Goal: Communication & Community: Answer question/provide support

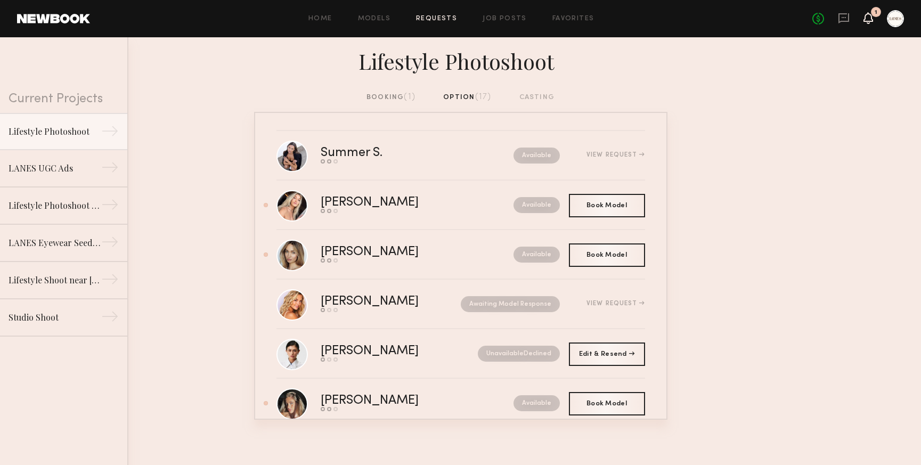
click at [873, 17] on icon at bounding box center [869, 18] width 10 height 12
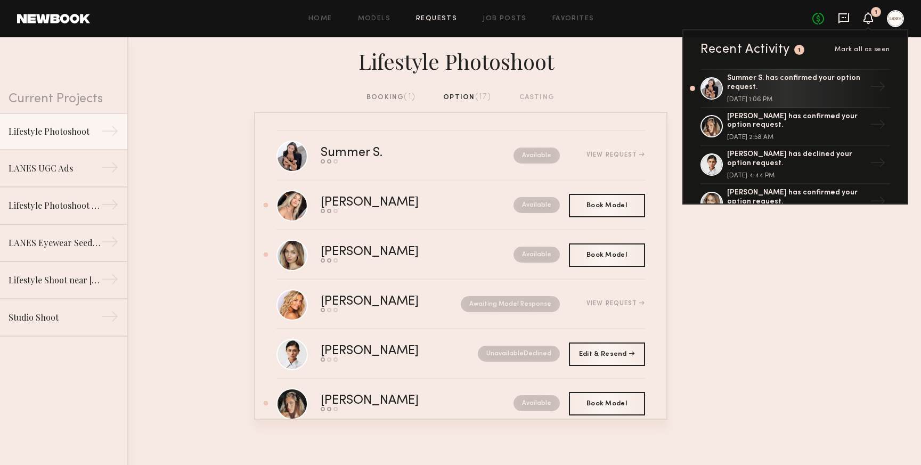
click at [845, 20] on icon at bounding box center [844, 18] width 12 height 12
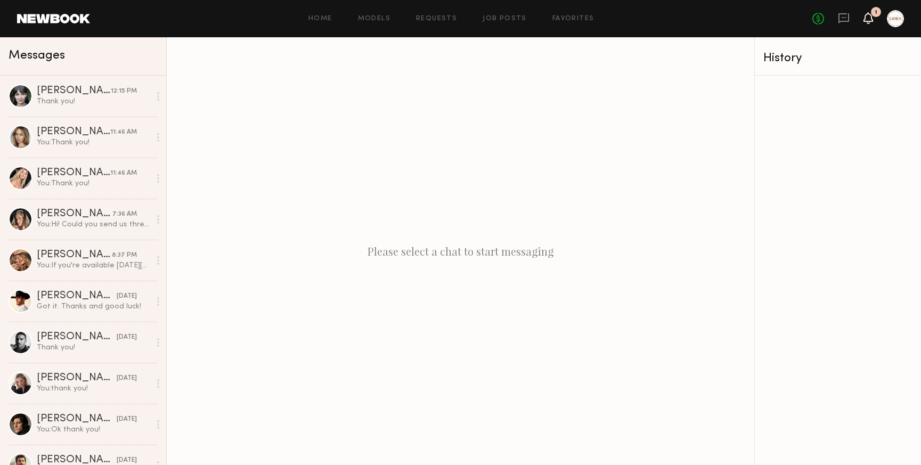
click at [873, 21] on icon at bounding box center [868, 17] width 9 height 7
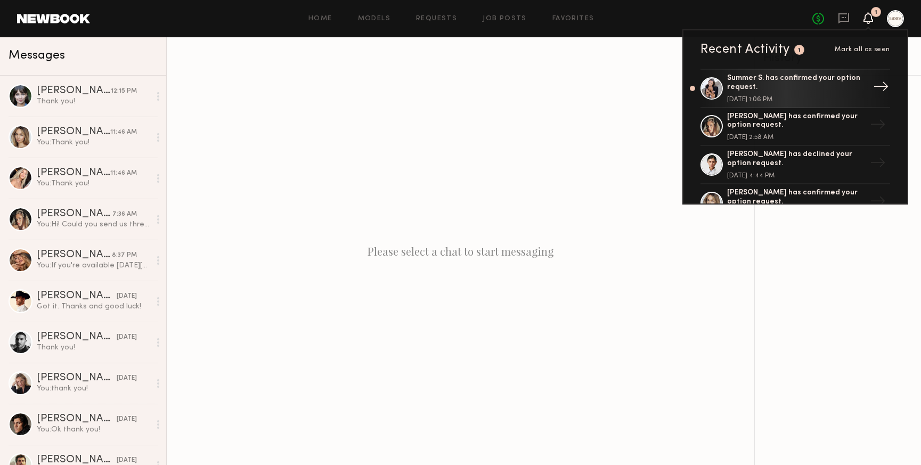
click at [758, 78] on div "Summer S. has confirmed your option request." at bounding box center [796, 83] width 139 height 18
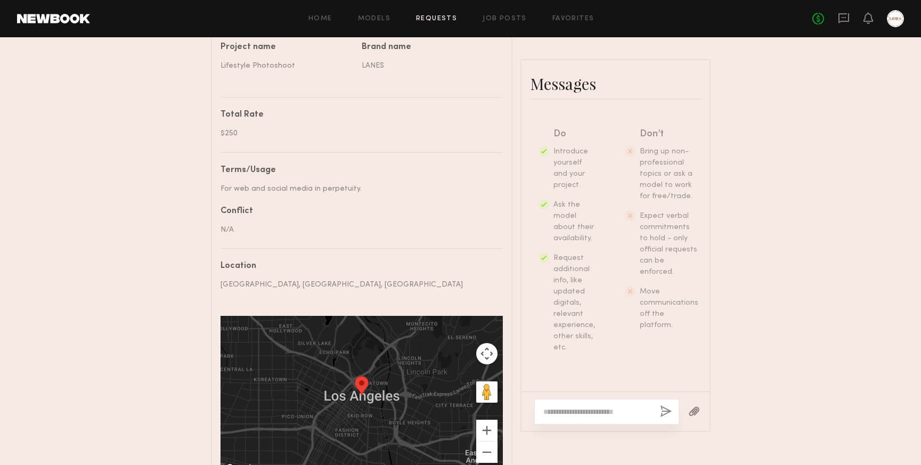
scroll to position [545, 0]
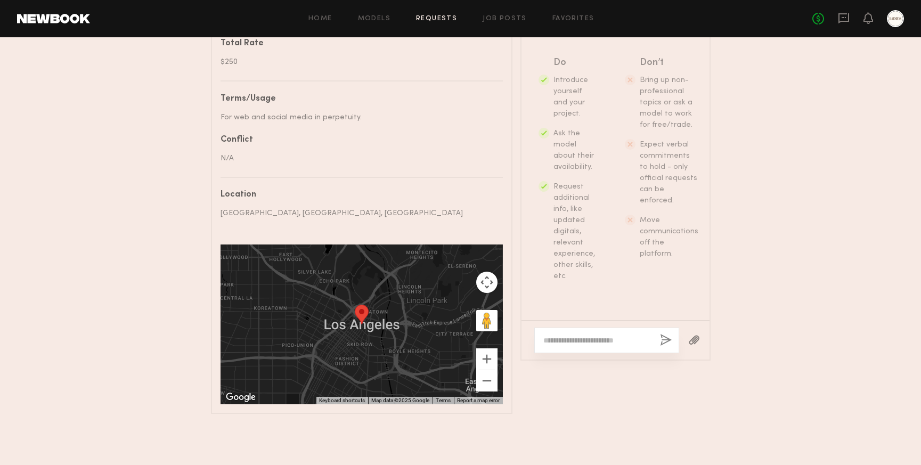
click at [566, 343] on textarea at bounding box center [598, 340] width 108 height 11
paste textarea "**********"
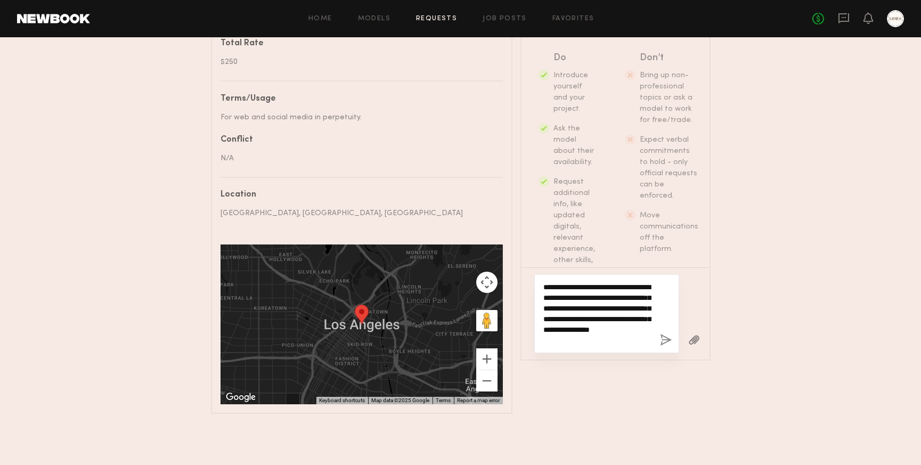
type textarea "**********"
click at [666, 339] on button "button" at bounding box center [666, 340] width 12 height 13
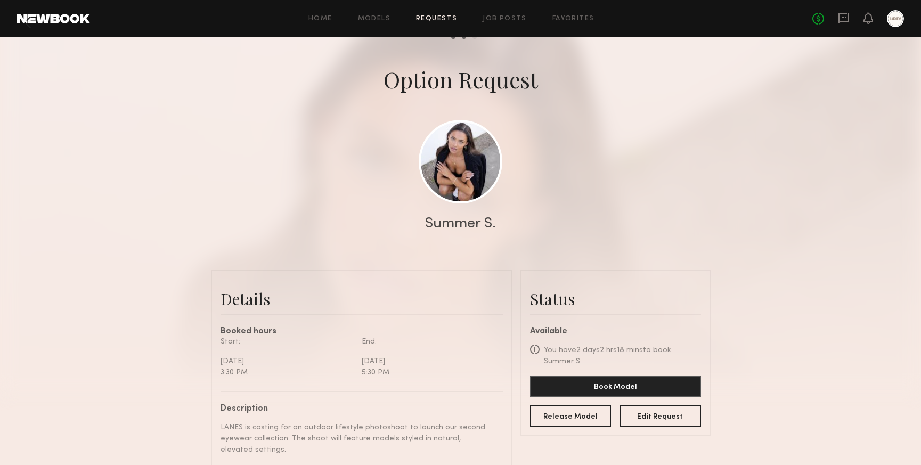
scroll to position [0, 0]
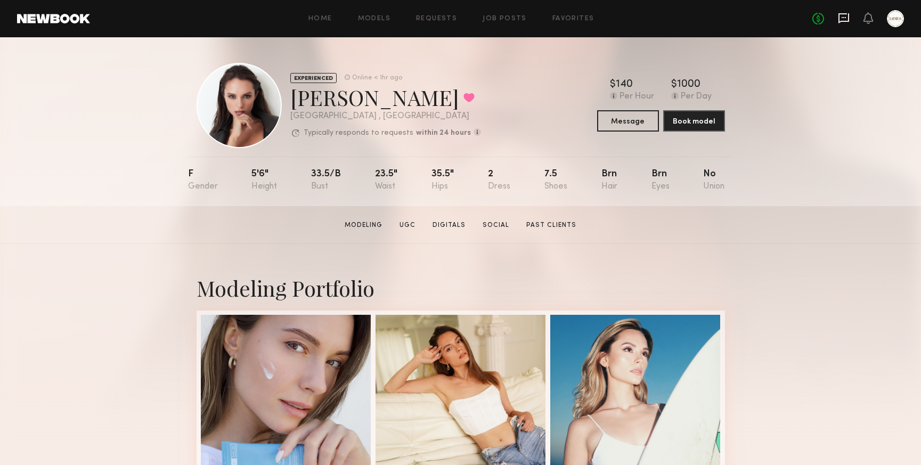
click at [846, 20] on icon at bounding box center [844, 18] width 12 height 12
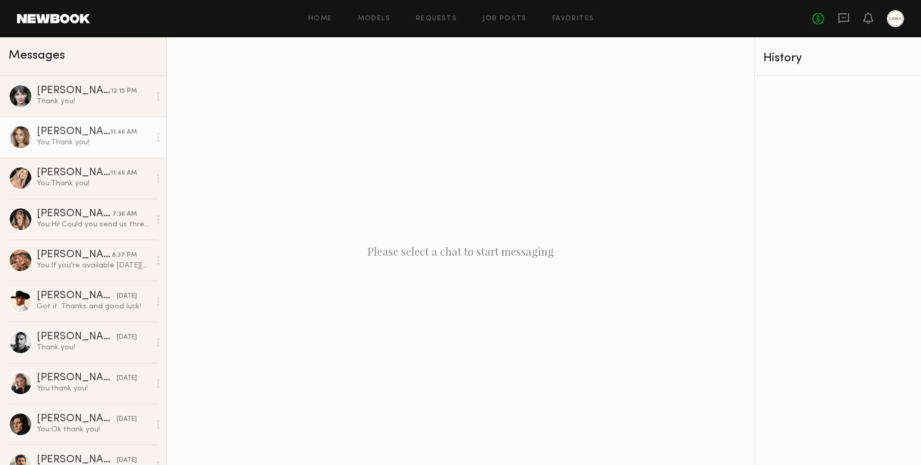
click at [46, 141] on div "You: Thank you!" at bounding box center [93, 142] width 113 height 10
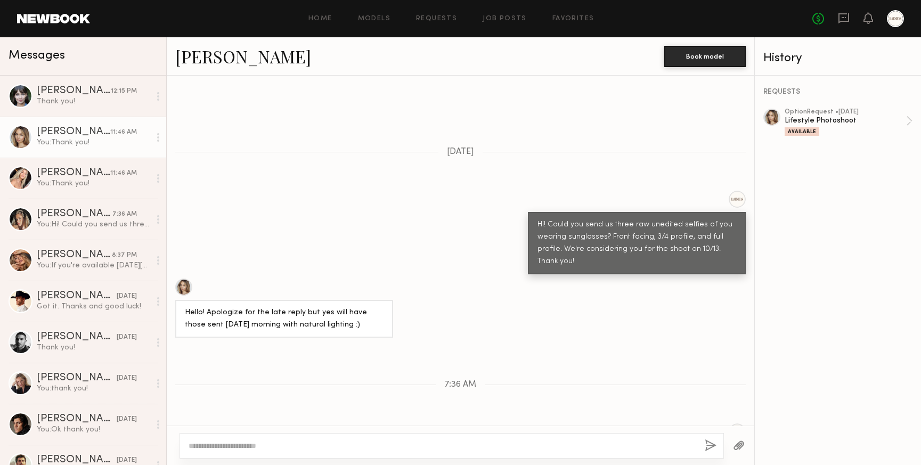
scroll to position [299, 0]
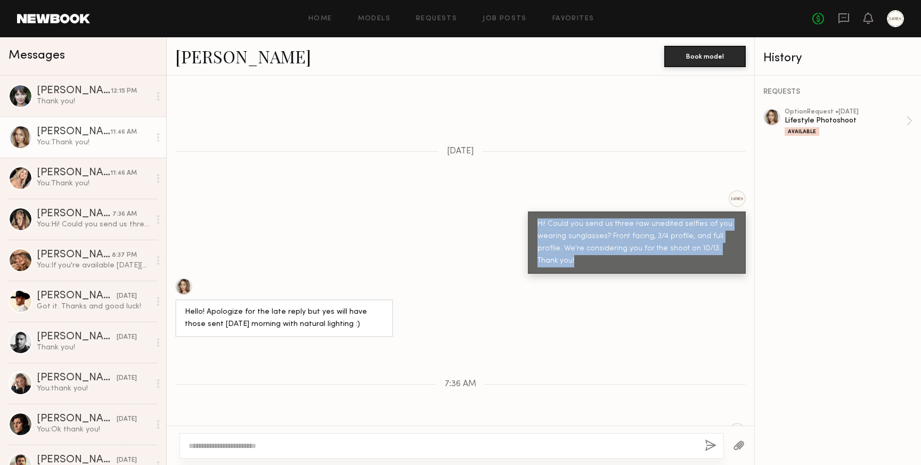
drag, startPoint x: 562, startPoint y: 239, endPoint x: 535, endPoint y: 206, distance: 42.9
click at [535, 212] on div "Hi! Could you send us three raw unedited selfies of you wearing sunglasses? Fro…" at bounding box center [637, 243] width 218 height 62
copy div "Hi! Could you send us three raw unedited selfies of you wearing sunglasses? Fro…"
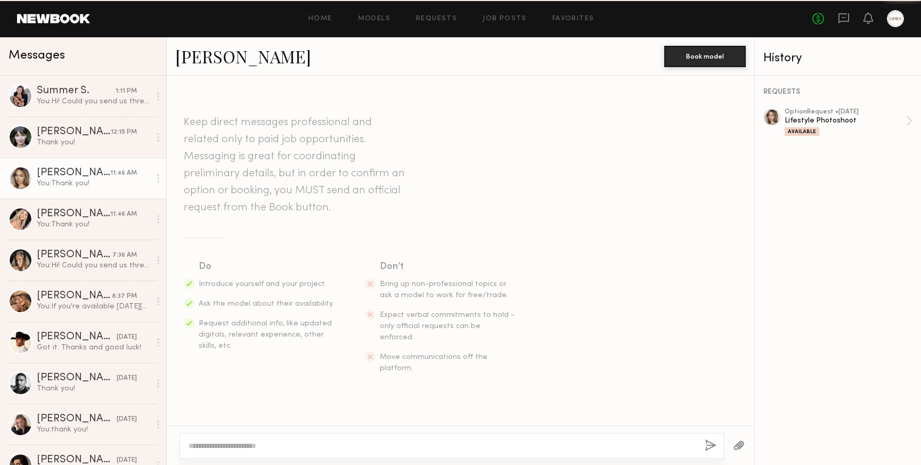
scroll to position [1505, 0]
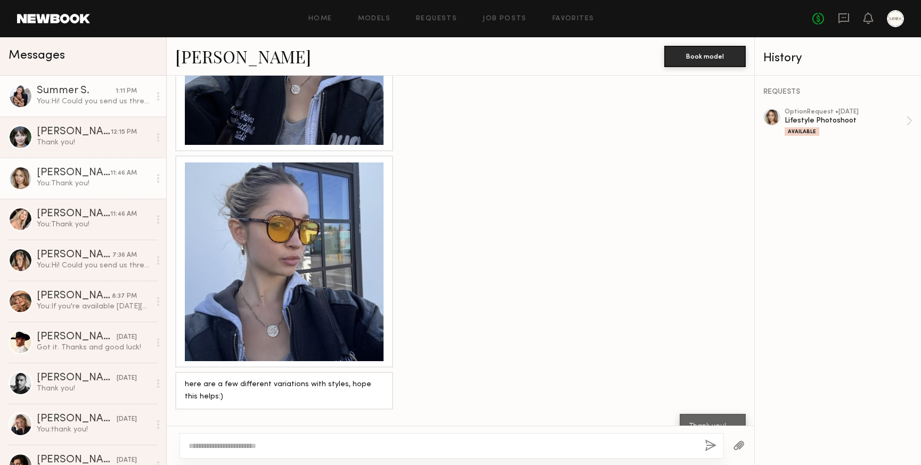
click at [52, 95] on div "Summer S." at bounding box center [76, 91] width 79 height 11
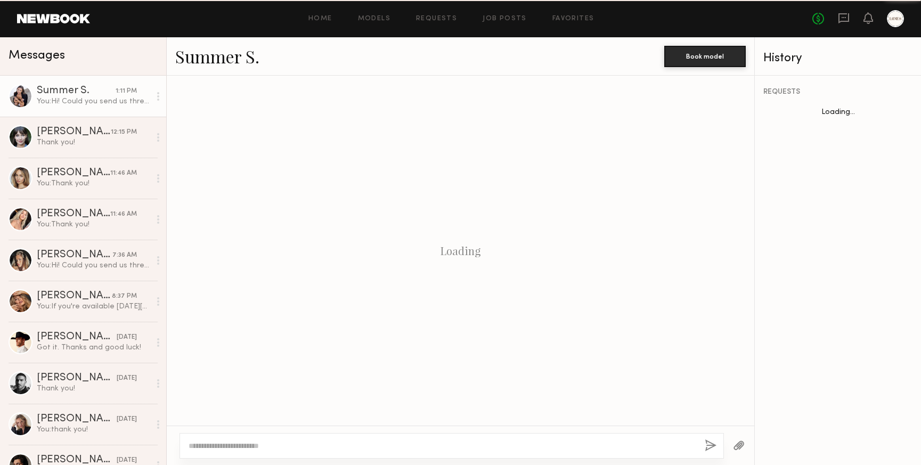
scroll to position [135, 0]
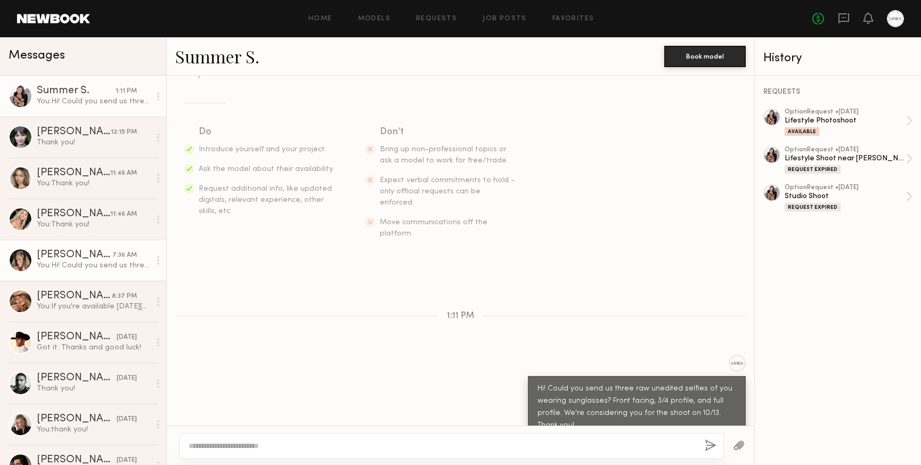
click at [53, 263] on div "You: Hi! Could you send us three raw unedited selfies of you wearing sunglasses…" at bounding box center [93, 266] width 113 height 10
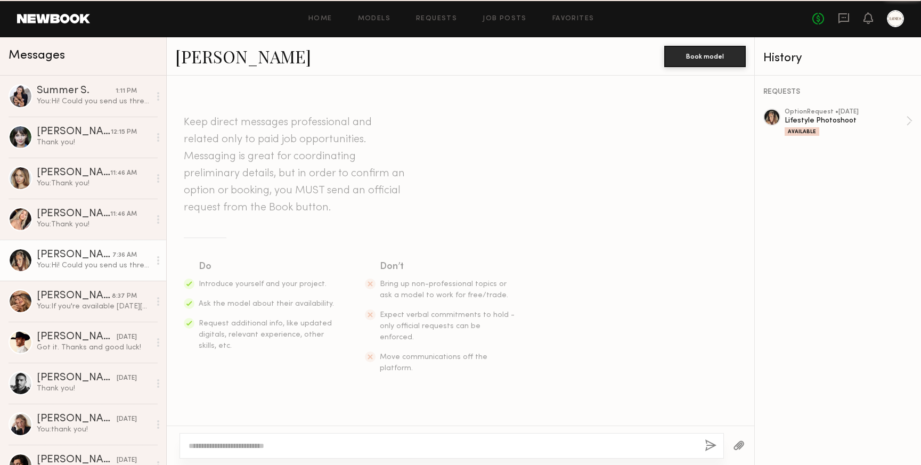
scroll to position [135, 0]
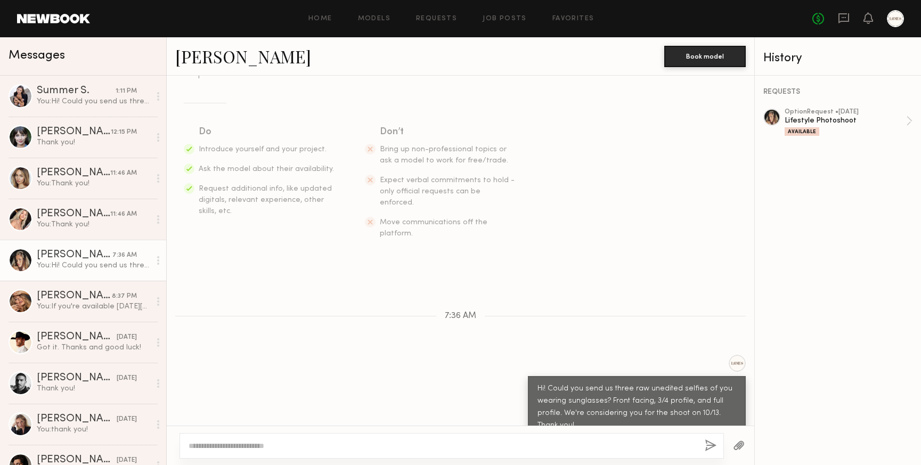
click at [377, 447] on textarea at bounding box center [443, 446] width 508 height 11
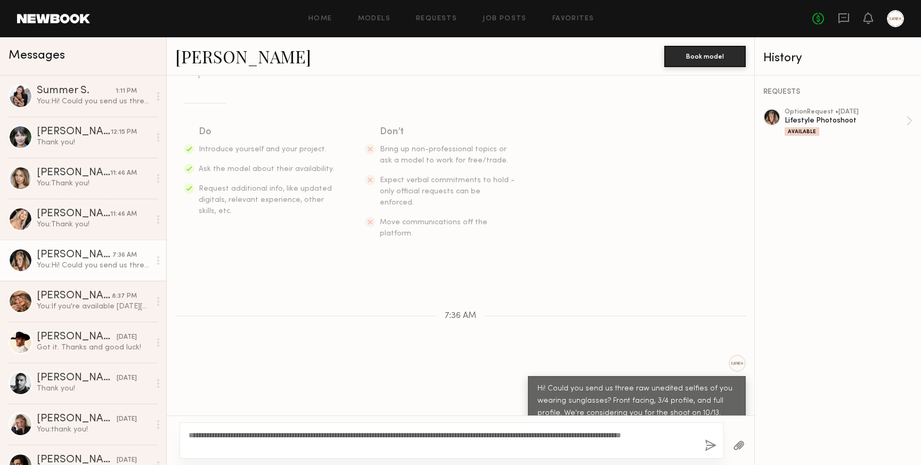
type textarea "**********"
click at [710, 445] on button "button" at bounding box center [711, 446] width 12 height 13
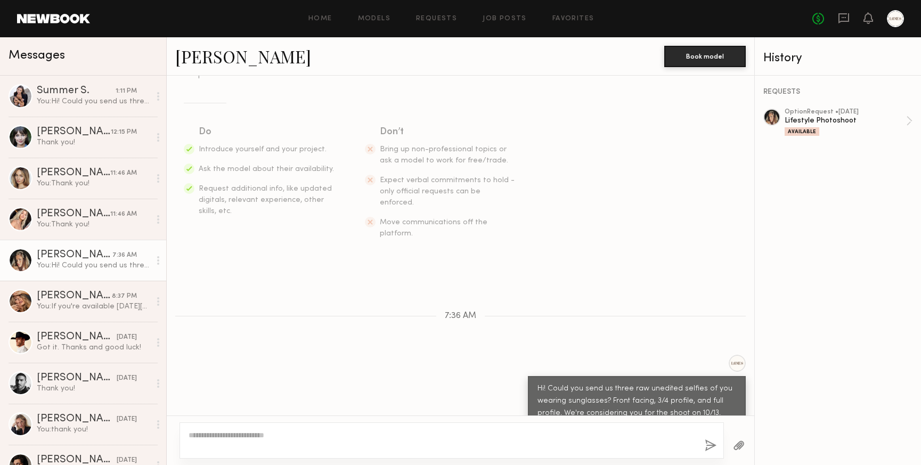
scroll to position [270, 0]
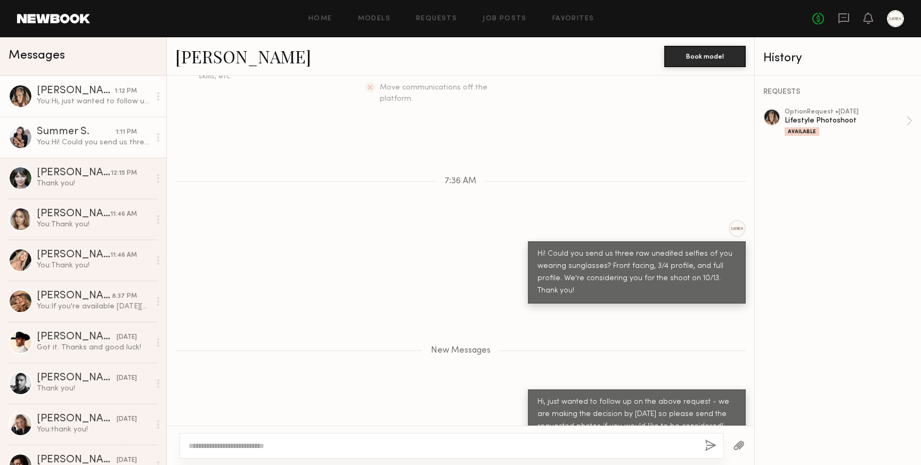
click at [97, 150] on link "Summer S. 1:11 PM You: Hi! Could you send us three raw unedited selfies of you …" at bounding box center [83, 137] width 166 height 41
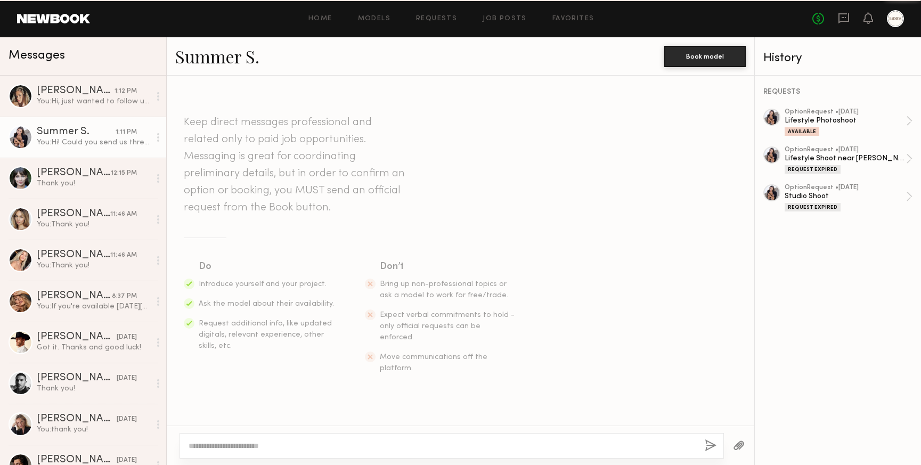
scroll to position [135, 0]
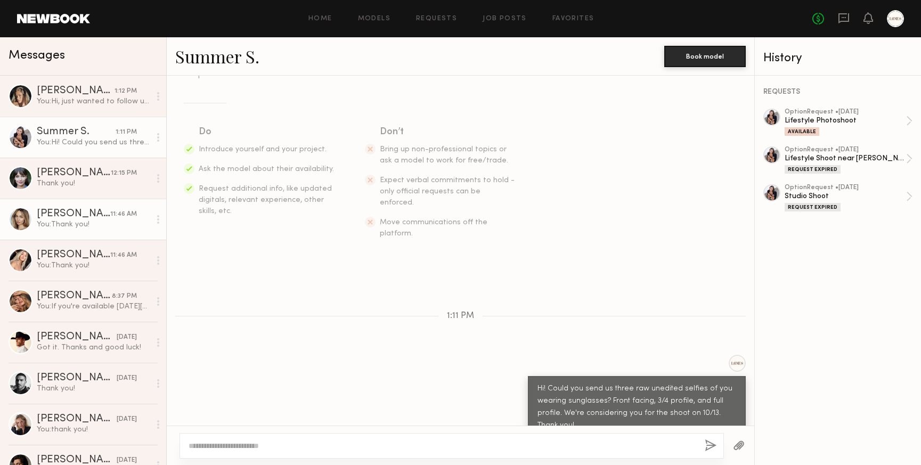
click at [82, 222] on div "You: Thank you!" at bounding box center [93, 225] width 113 height 10
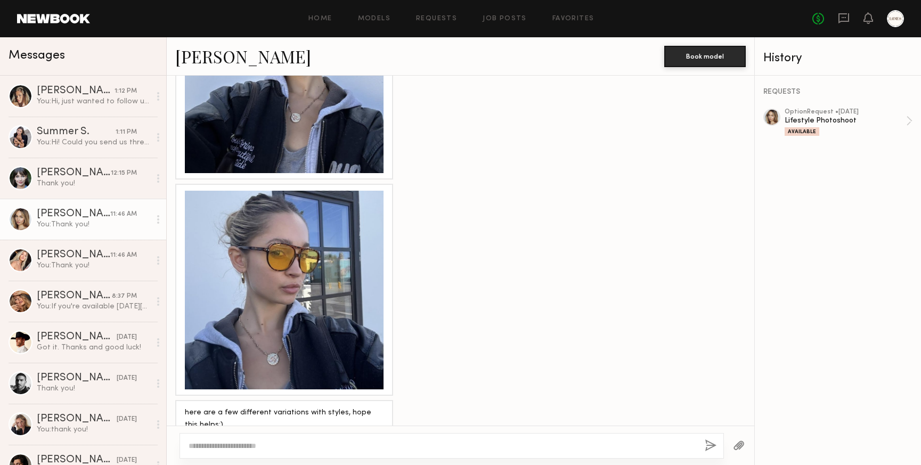
scroll to position [1505, 0]
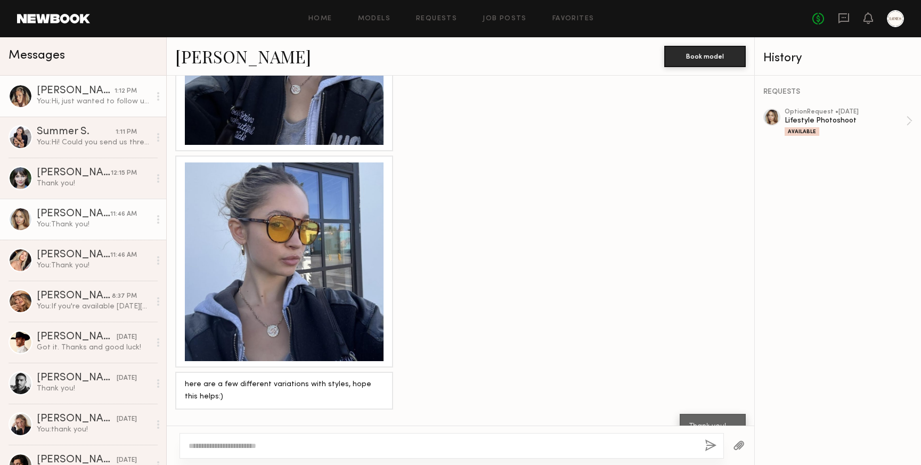
click at [68, 98] on div "You: Hi, just wanted to follow up on the above request - we are making the deci…" at bounding box center [93, 101] width 113 height 10
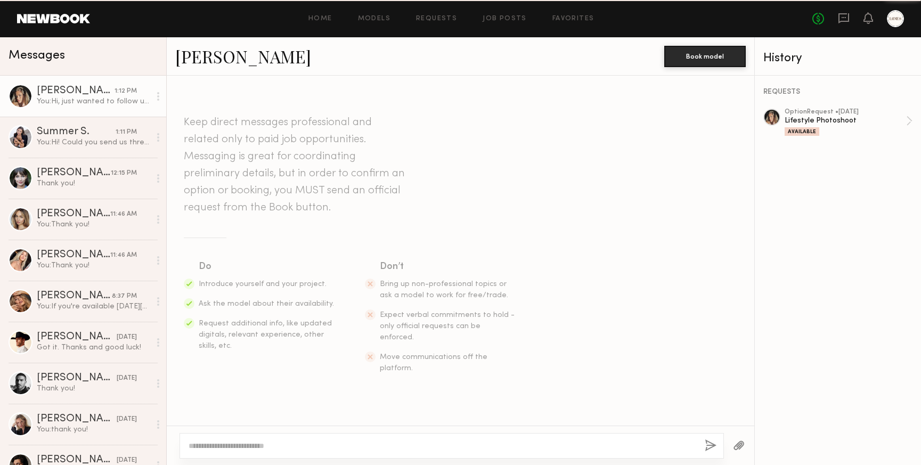
scroll to position [189, 0]
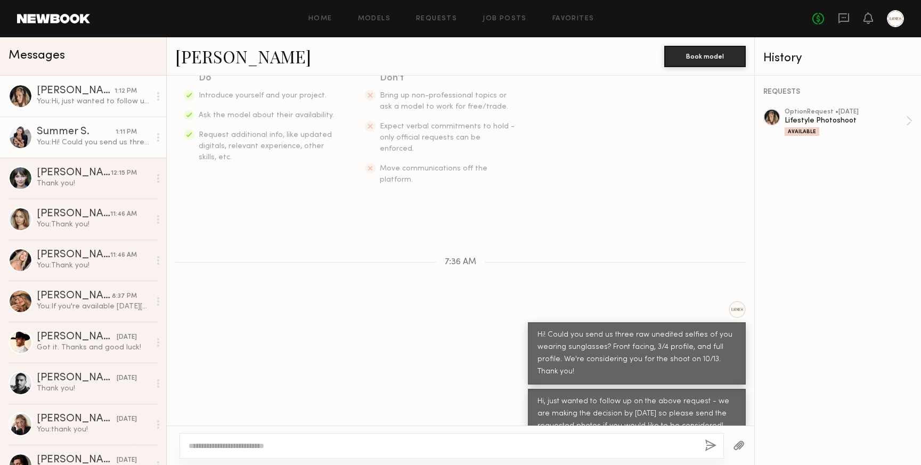
click at [68, 139] on div "You: Hi! Could you send us three raw unedited selfies of you wearing sunglasses…" at bounding box center [93, 142] width 113 height 10
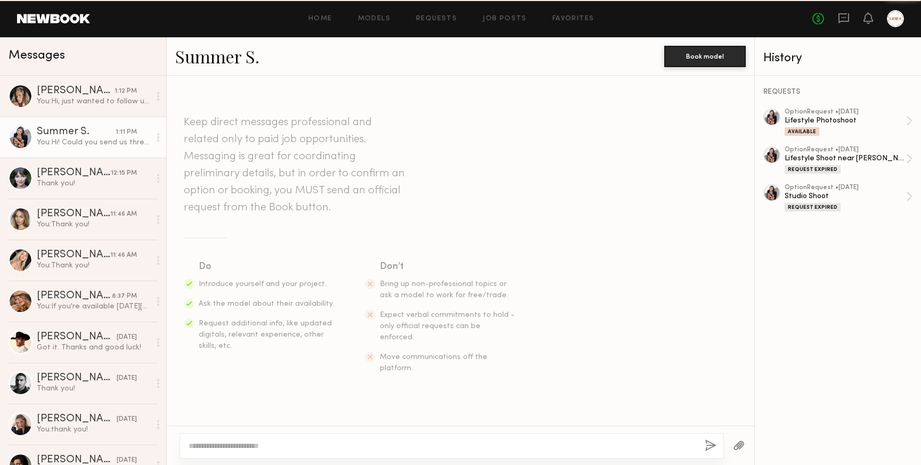
scroll to position [135, 0]
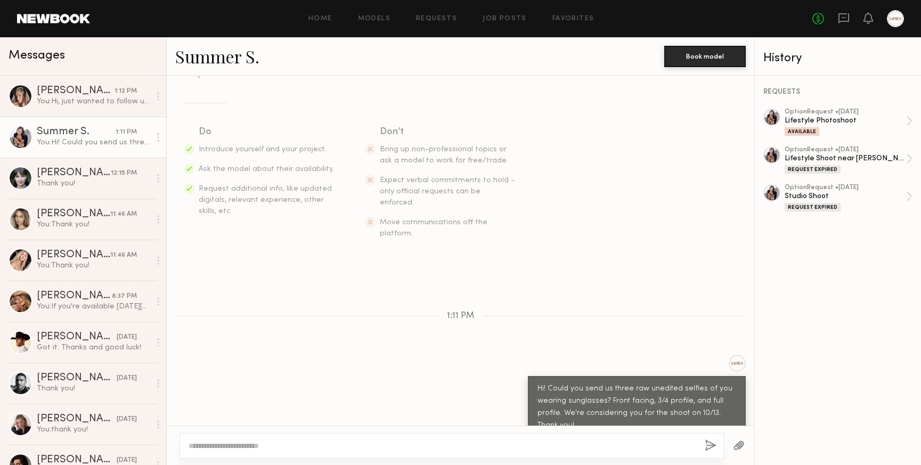
click at [239, 57] on link "Summer S." at bounding box center [217, 56] width 84 height 23
click at [451, 20] on link "Requests" at bounding box center [436, 18] width 41 height 7
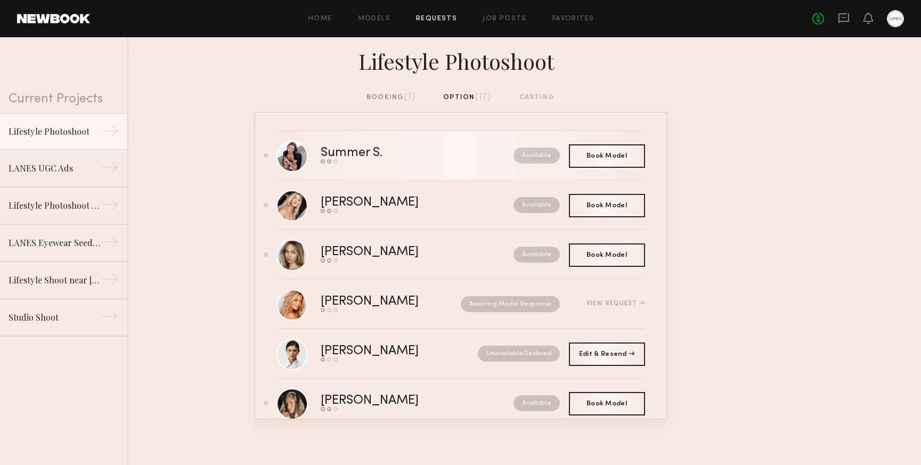
click at [346, 153] on div "Summer S." at bounding box center [384, 153] width 127 height 12
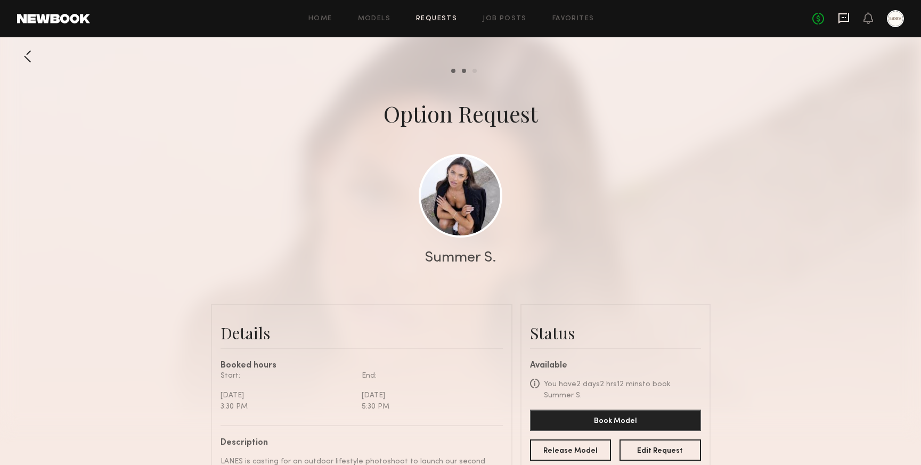
click at [841, 17] on icon at bounding box center [844, 18] width 12 height 12
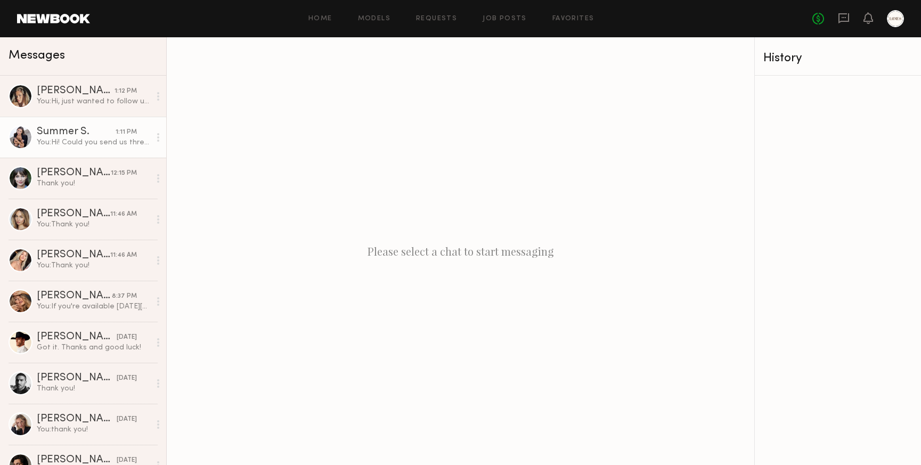
click at [70, 134] on div "Summer S." at bounding box center [76, 132] width 79 height 11
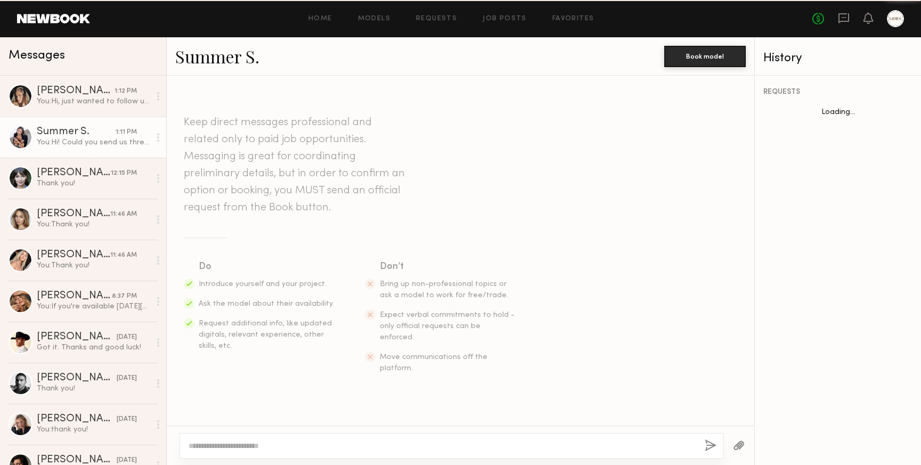
scroll to position [135, 0]
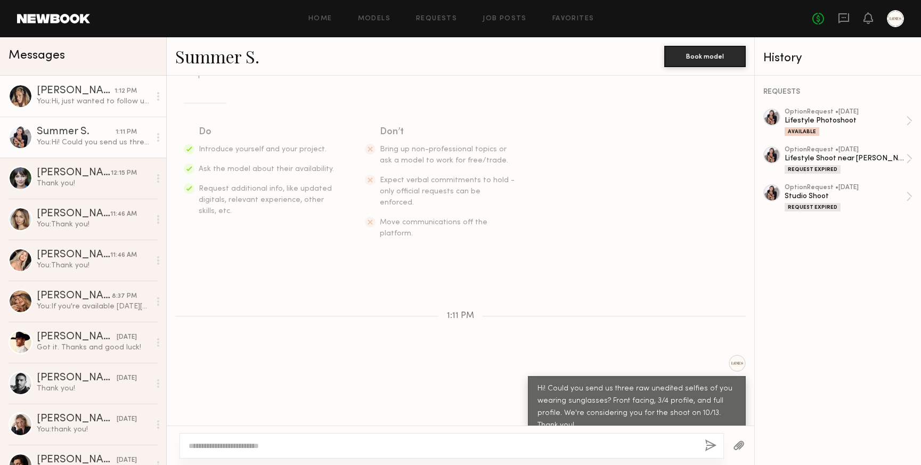
click at [76, 98] on div "You: Hi, just wanted to follow up on the above request - we are making the deci…" at bounding box center [93, 101] width 113 height 10
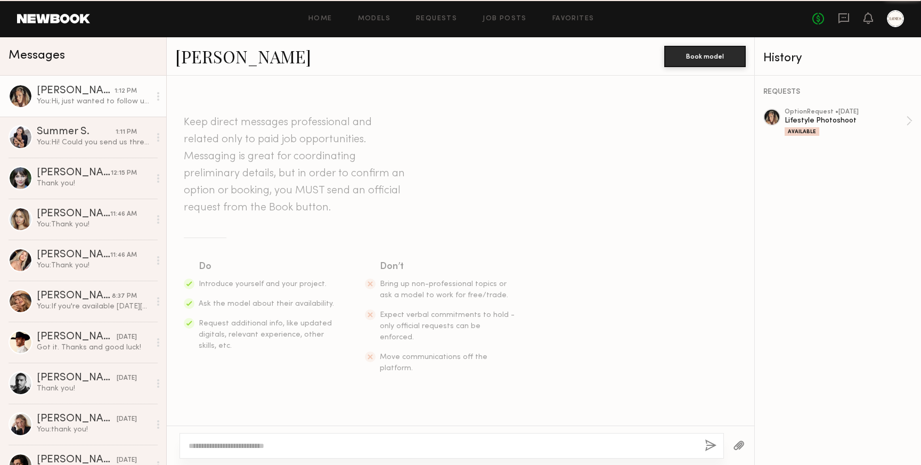
scroll to position [189, 0]
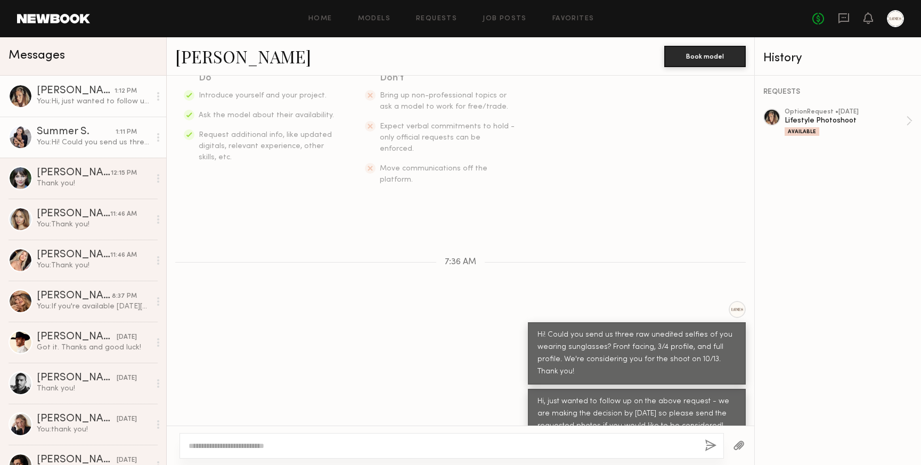
click at [67, 133] on div "Summer S." at bounding box center [76, 132] width 79 height 11
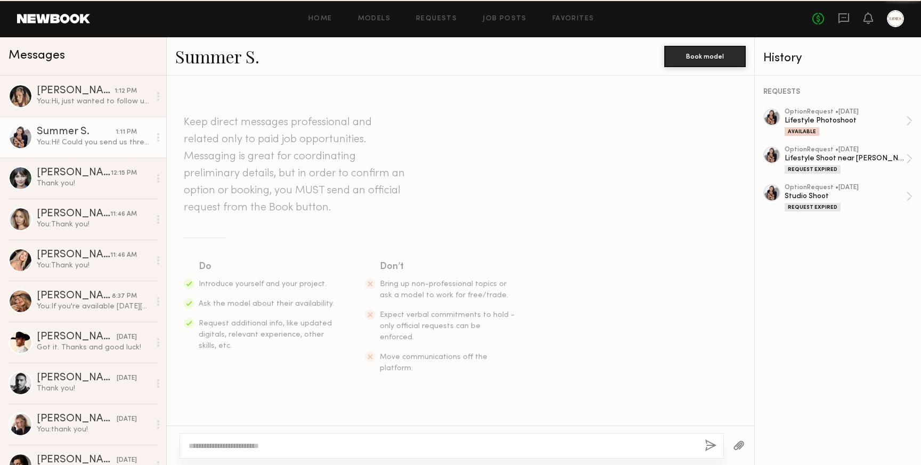
scroll to position [135, 0]
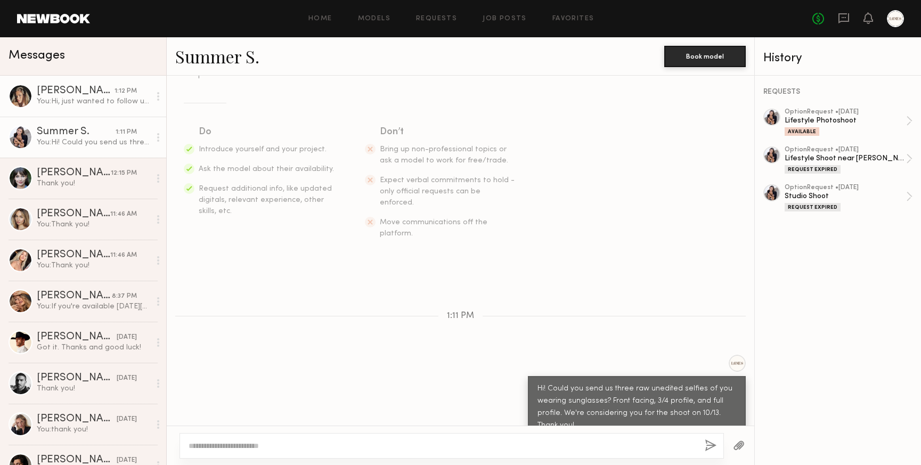
click at [69, 95] on div "[PERSON_NAME]" at bounding box center [76, 91] width 78 height 11
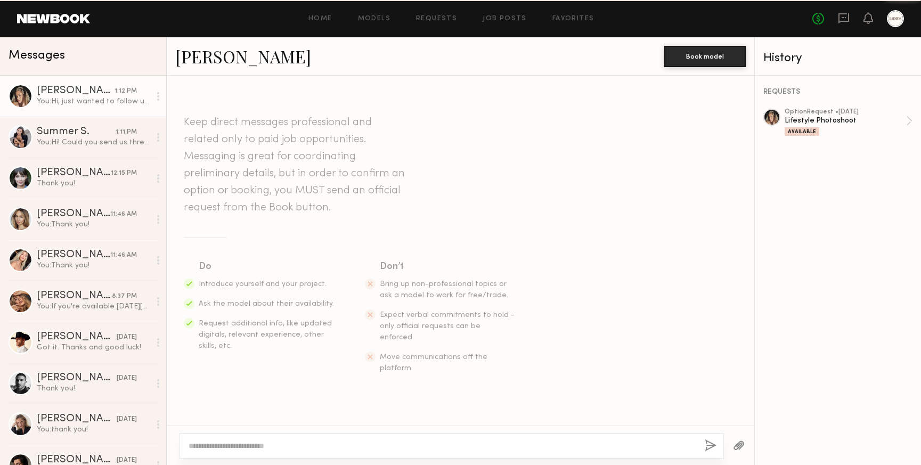
scroll to position [189, 0]
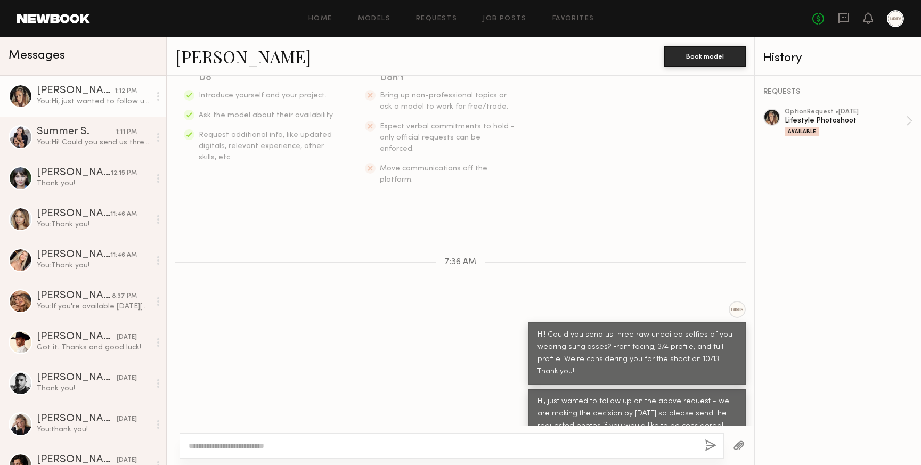
click at [72, 116] on link "Laetitia F. 1:12 PM You: Hi, just wanted to follow up on the above request - we…" at bounding box center [83, 96] width 166 height 41
click at [81, 136] on div "Summer S." at bounding box center [76, 132] width 79 height 11
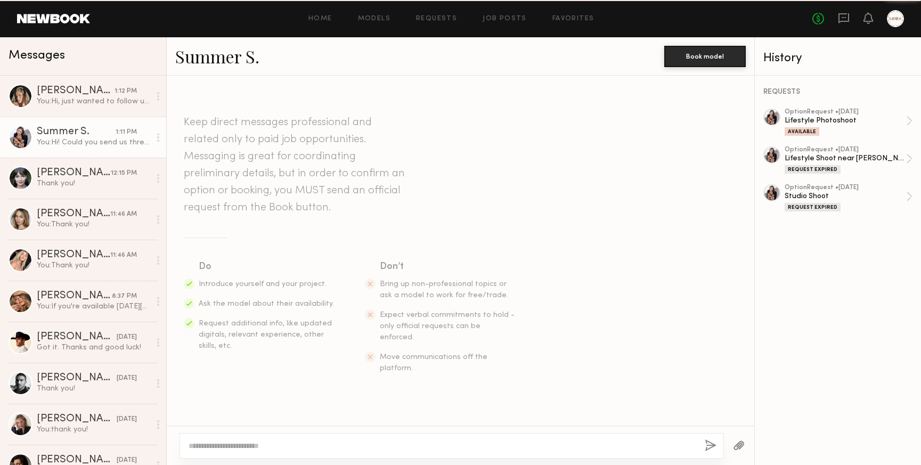
scroll to position [135, 0]
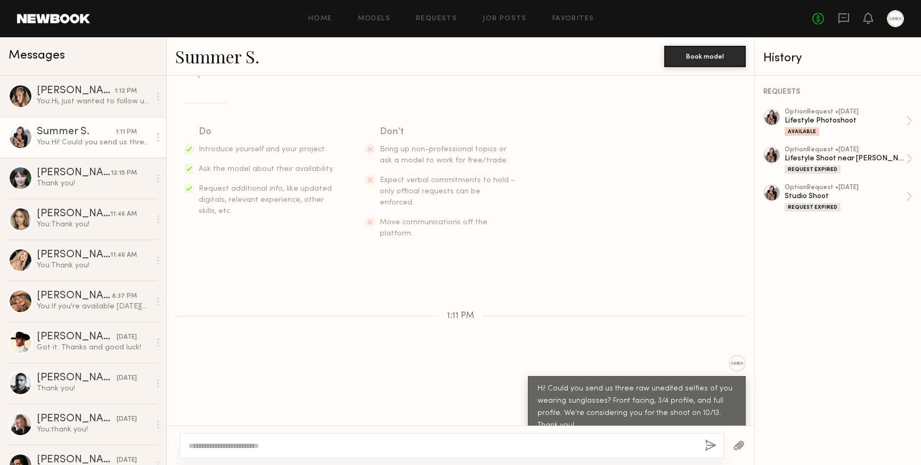
click at [227, 61] on link "Summer S." at bounding box center [217, 56] width 84 height 23
click at [840, 123] on div "Lifestyle Photoshoot" at bounding box center [845, 121] width 121 height 10
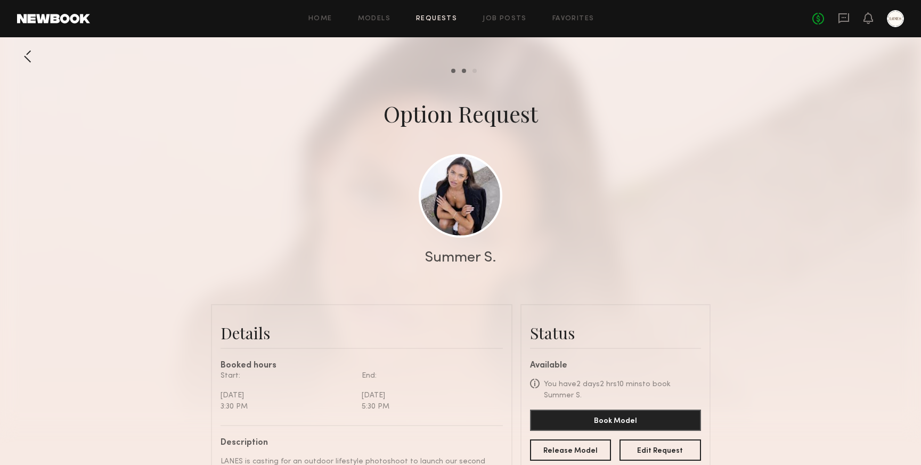
click at [23, 54] on div at bounding box center [27, 56] width 21 height 21
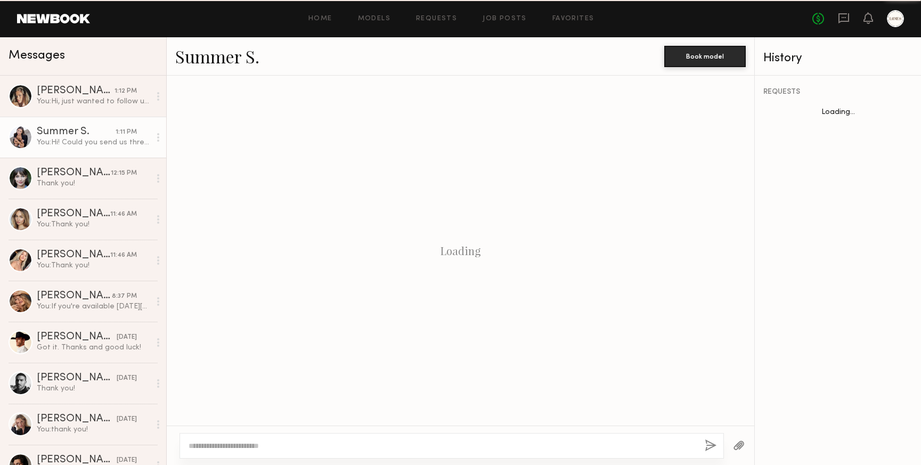
scroll to position [135, 0]
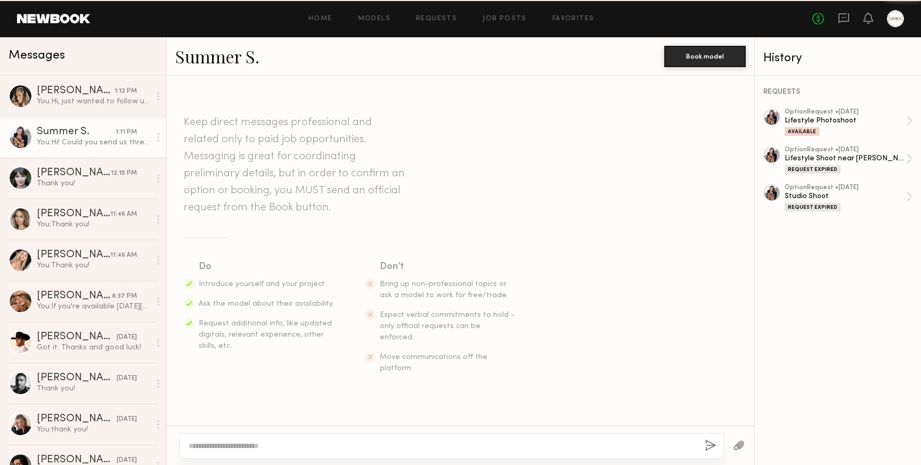
scroll to position [135, 0]
